Goal: Task Accomplishment & Management: Manage account settings

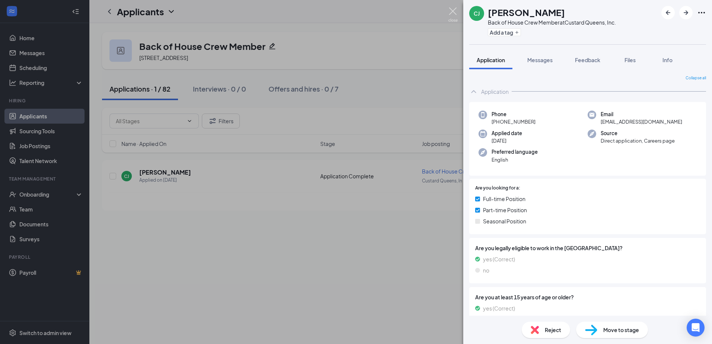
click at [451, 10] on img at bounding box center [453, 14] width 9 height 15
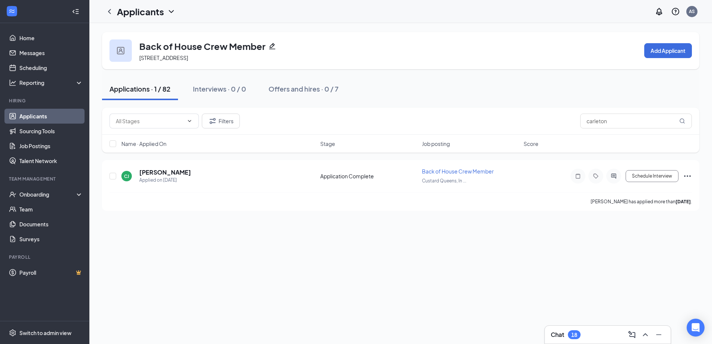
click at [55, 117] on link "Applicants" at bounding box center [51, 116] width 64 height 15
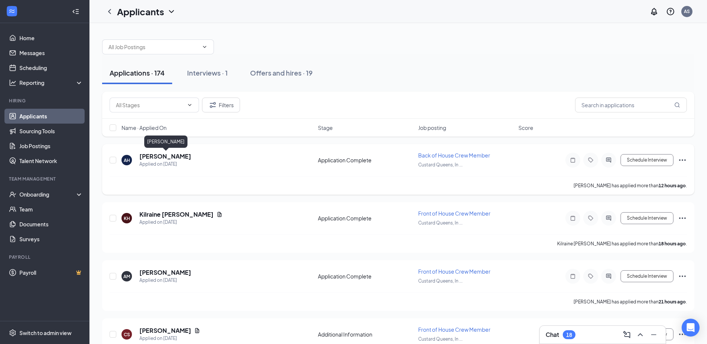
click at [183, 156] on h5 "[PERSON_NAME]" at bounding box center [165, 156] width 52 height 8
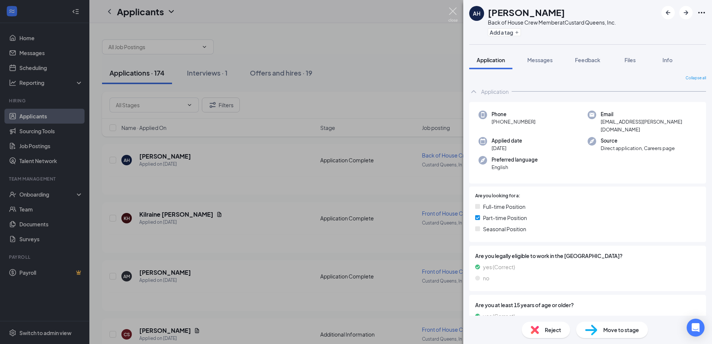
click at [452, 10] on img at bounding box center [453, 14] width 9 height 15
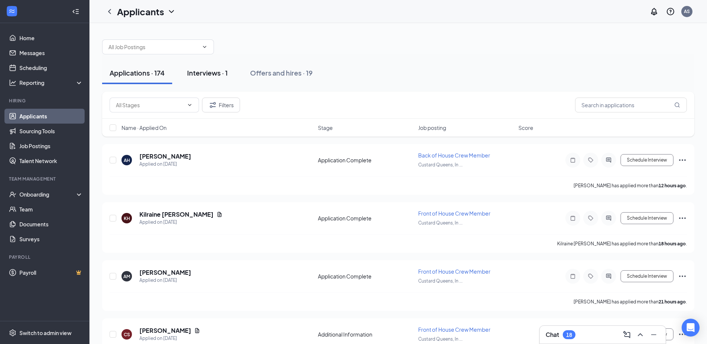
click at [214, 77] on div "Interviews · 1" at bounding box center [207, 72] width 41 height 9
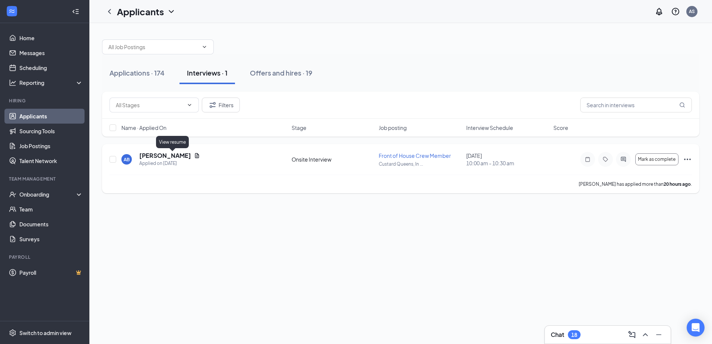
click at [195, 155] on icon "Document" at bounding box center [197, 155] width 4 height 5
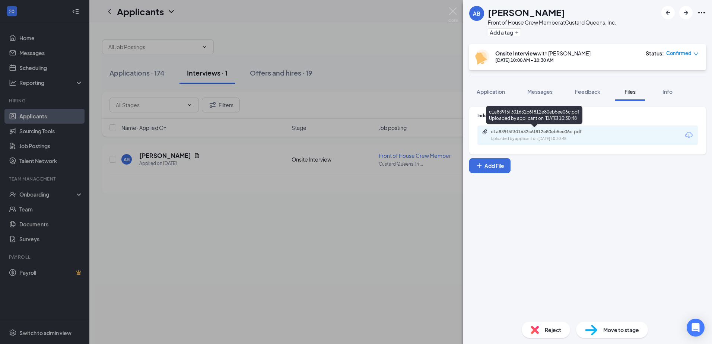
click at [544, 128] on div "c1a839f5f301632c6f812e80eb5ee06c.pdf Uploaded by applicant on [DATE] 10:30:48" at bounding box center [588, 136] width 221 height 20
click at [543, 129] on div "c1a839f5f301632c6f812e80eb5ee06c.pdf" at bounding box center [543, 132] width 104 height 6
click at [370, 21] on div "AB [PERSON_NAME] Front of House Crew Member at Custard Queens, Inc. Add a tag O…" at bounding box center [356, 172] width 712 height 344
